Goal: Download file/media

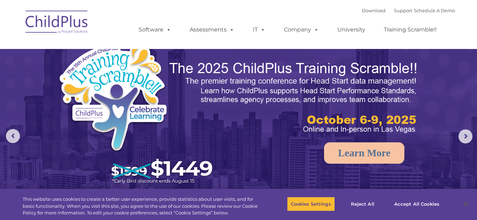
select select "MEDIUM"
click at [58, 31] on img at bounding box center [57, 23] width 70 height 35
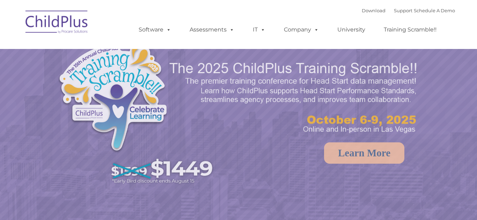
select select "MEDIUM"
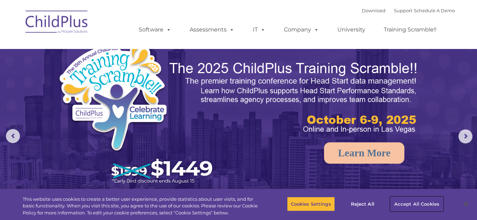
click at [409, 204] on button "Accept All Cookies" at bounding box center [417, 203] width 53 height 15
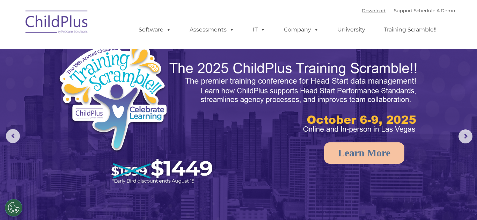
click at [362, 12] on link "Download" at bounding box center [374, 11] width 24 height 6
